Goal: Transaction & Acquisition: Purchase product/service

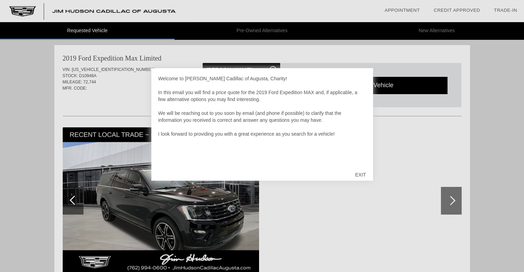
click at [356, 175] on div "EXIT" at bounding box center [360, 174] width 25 height 21
click at [356, 175] on div at bounding box center [262, 201] width 399 height 151
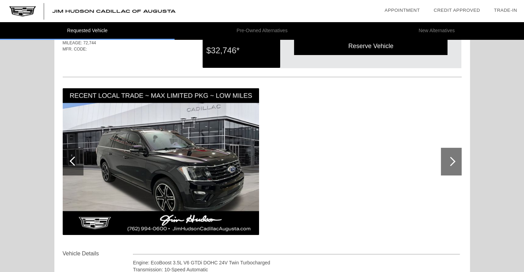
scroll to position [83, 0]
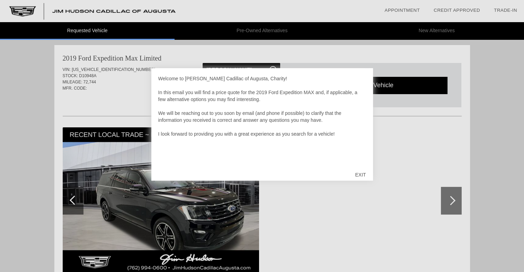
click at [359, 178] on div "EXIT" at bounding box center [360, 174] width 25 height 21
click at [364, 178] on div "EXIT" at bounding box center [360, 174] width 25 height 21
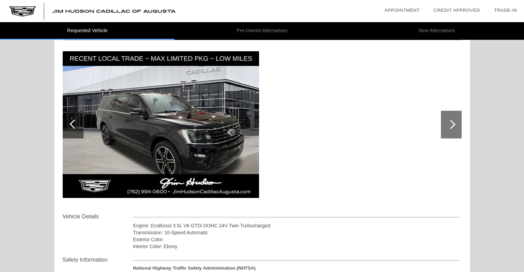
scroll to position [64, 0]
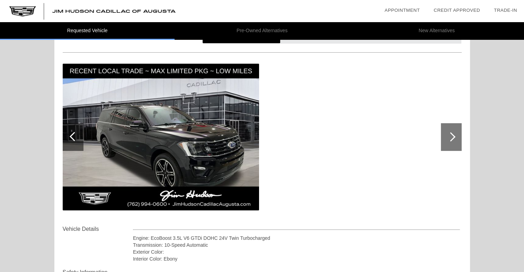
click at [449, 137] on div at bounding box center [450, 136] width 9 height 9
